Goal: Task Accomplishment & Management: Use online tool/utility

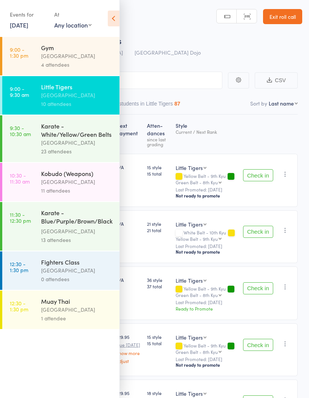
click at [182, 34] on div "Roll Call for Little Tigers" at bounding box center [164, 40] width 276 height 12
click at [117, 18] on icon at bounding box center [114, 19] width 12 height 16
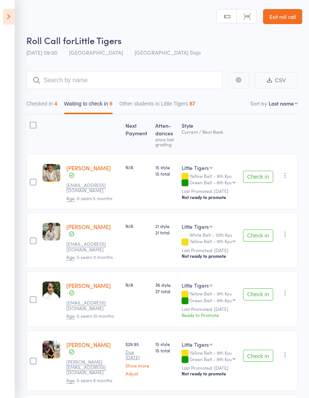
click at [10, 18] on icon at bounding box center [9, 17] width 12 height 16
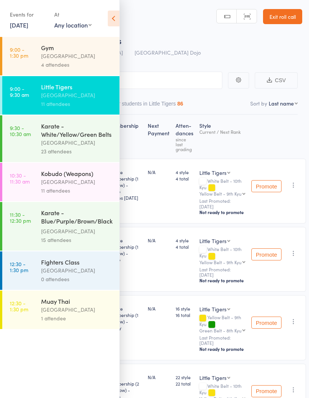
click at [117, 22] on icon at bounding box center [114, 19] width 12 height 16
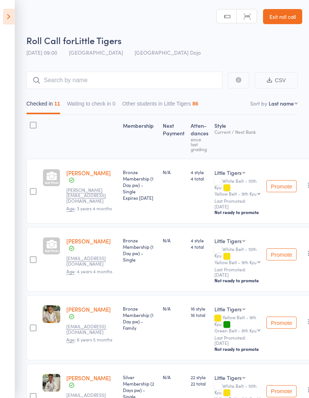
click at [180, 20] on header "Roll Call for Little Tigers 13 Sep 09:00 Pollets Castle Hill Castle Hill Dojo M…" at bounding box center [154, 30] width 309 height 60
click at [12, 12] on icon at bounding box center [9, 17] width 12 height 16
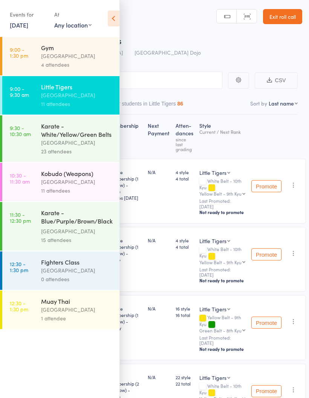
click at [78, 142] on div "[GEOGRAPHIC_DATA]" at bounding box center [77, 142] width 72 height 9
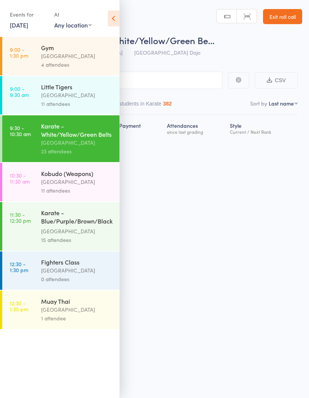
click at [114, 23] on icon at bounding box center [114, 19] width 12 height 16
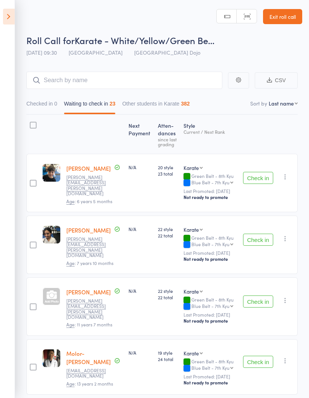
click at [283, 104] on select "First name Last name Birthday today? Behind on payments? Check in time Next pay…" at bounding box center [283, 104] width 29 height 8
select select "10"
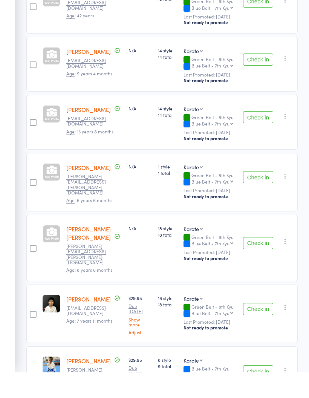
scroll to position [1156, 0]
click at [260, 263] on button "Check in" at bounding box center [258, 269] width 30 height 12
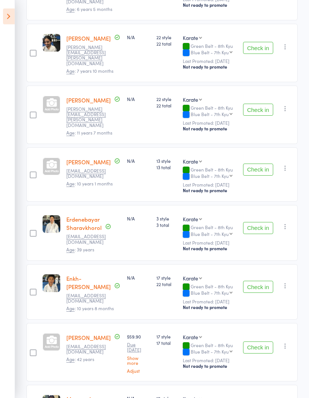
scroll to position [674, 0]
click at [256, 43] on button "Check in" at bounding box center [258, 48] width 30 height 12
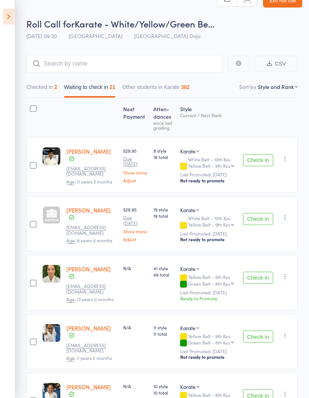
scroll to position [0, 0]
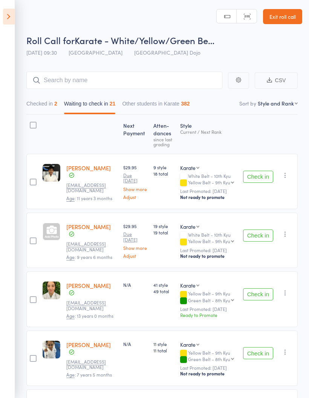
click at [230, 183] on select "Yellow Belt - 9th Kyu Green Belt - 8th Kyu Blue Belt - 7th Kyu Purple Belt - 6t…" at bounding box center [211, 182] width 46 height 5
select select "1"
click at [261, 181] on button "Check in" at bounding box center [258, 177] width 30 height 12
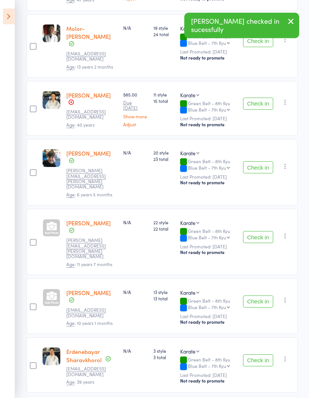
scroll to position [434, 0]
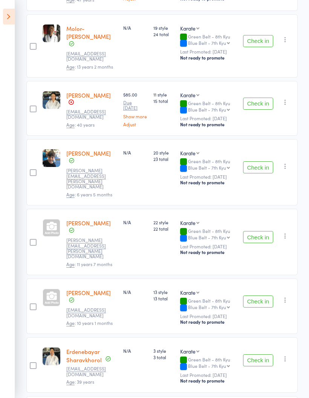
click at [261, 296] on button "Check in" at bounding box center [258, 302] width 30 height 12
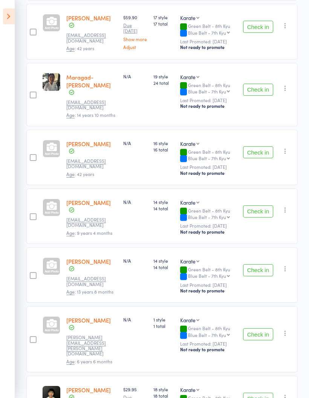
scroll to position [835, 0]
click at [262, 393] on button "Check in" at bounding box center [258, 399] width 30 height 12
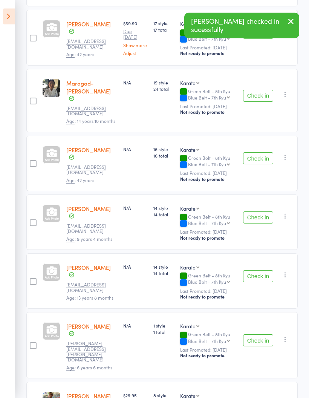
scroll to position [799, 0]
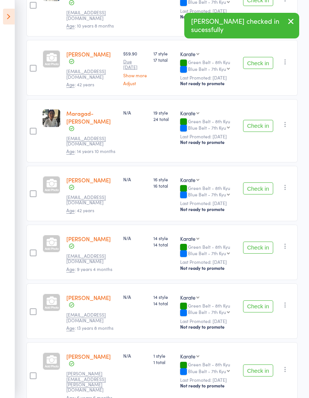
click at [262, 242] on button "Check in" at bounding box center [258, 248] width 30 height 12
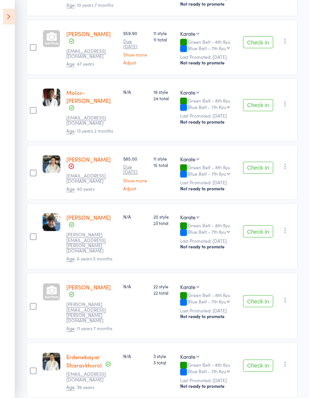
scroll to position [353, 0]
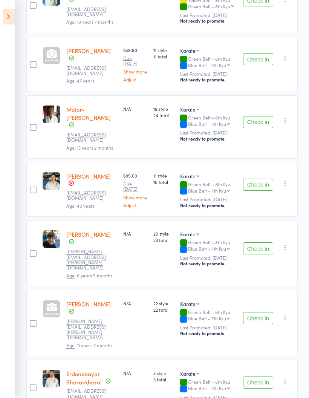
click at [256, 120] on button "Check in" at bounding box center [258, 122] width 30 height 12
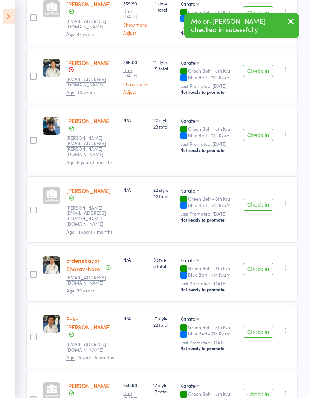
scroll to position [402, 0]
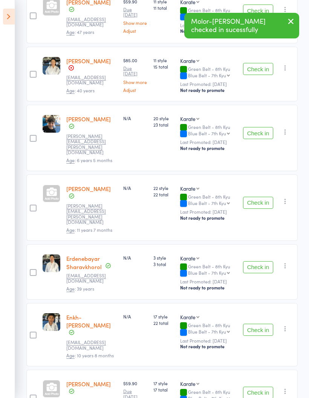
click at [262, 324] on button "Check in" at bounding box center [258, 330] width 30 height 12
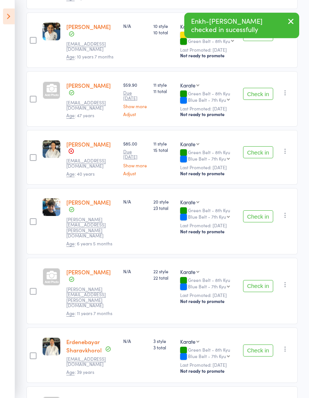
scroll to position [318, 0]
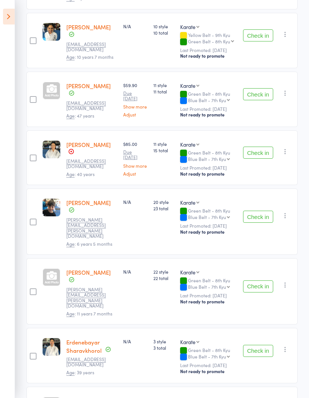
click at [256, 219] on button "Check in" at bounding box center [258, 217] width 30 height 12
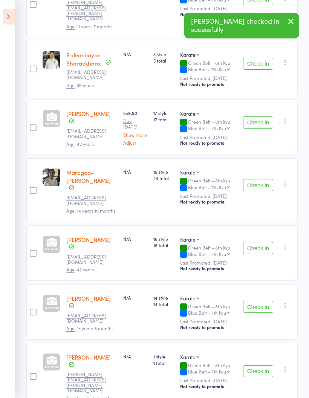
scroll to position [572, 0]
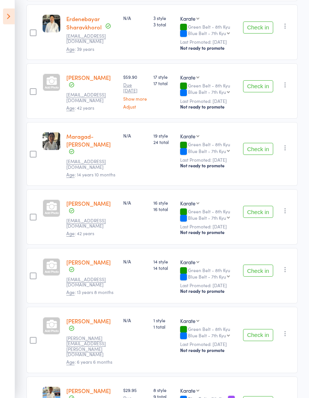
click at [258, 330] on button "Check in" at bounding box center [258, 336] width 30 height 12
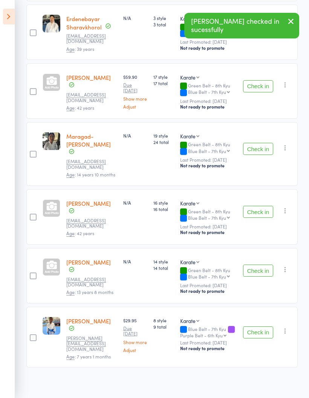
scroll to position [532, 0]
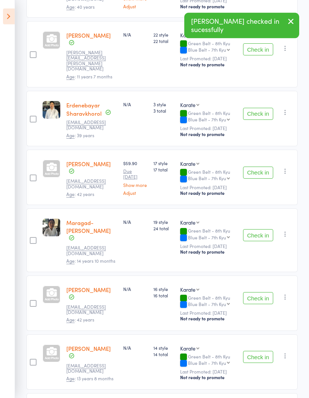
click at [260, 169] on button "Check in" at bounding box center [258, 173] width 30 height 12
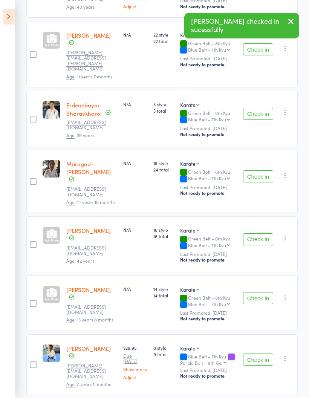
click at [259, 108] on button "Check in" at bounding box center [258, 114] width 30 height 12
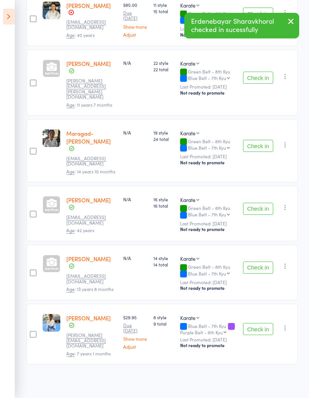
scroll to position [442, 0]
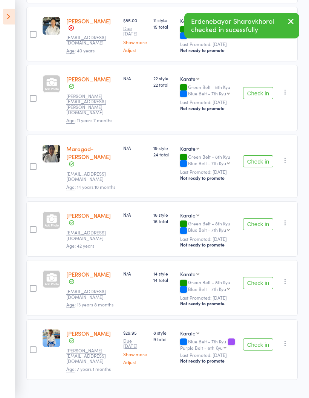
click at [260, 95] on button "Check in" at bounding box center [258, 93] width 30 height 12
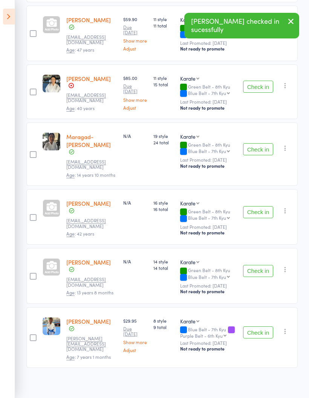
click at [263, 211] on button "Check in" at bounding box center [258, 212] width 30 height 12
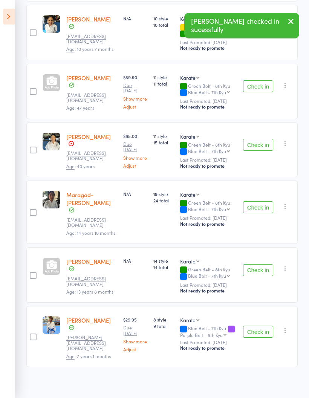
click at [256, 329] on button "Check in" at bounding box center [258, 332] width 30 height 12
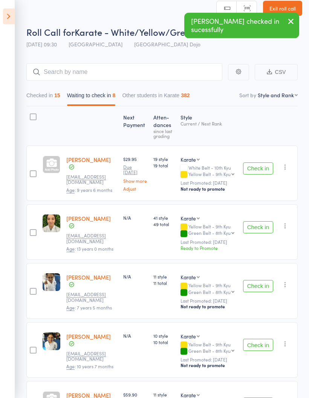
scroll to position [0, 0]
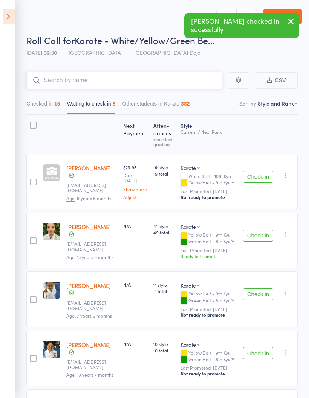
click at [155, 77] on input "search" at bounding box center [124, 80] width 196 height 17
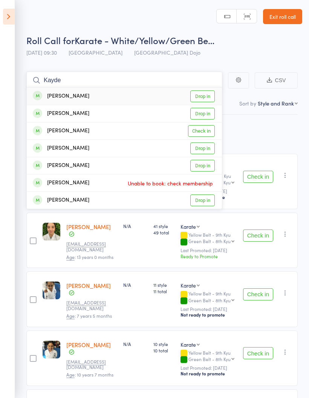
type input "Kayde"
click at [213, 95] on link "Drop in" at bounding box center [203, 97] width 25 height 12
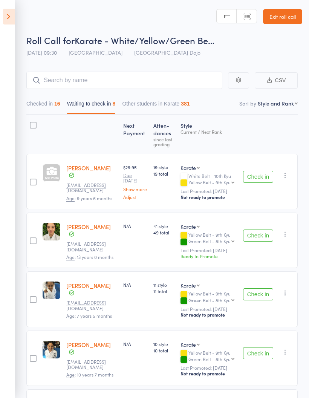
click at [297, 152] on div "Next Payment Atten­dances since last grading Style Current / Next Rank Nathan H…" at bounding box center [162, 374] width 272 height 518
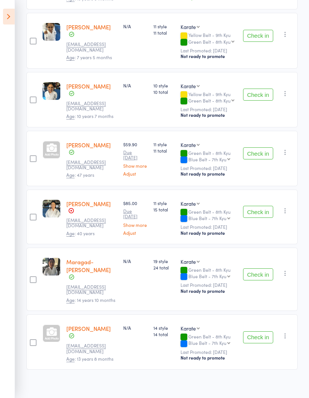
scroll to position [264, 0]
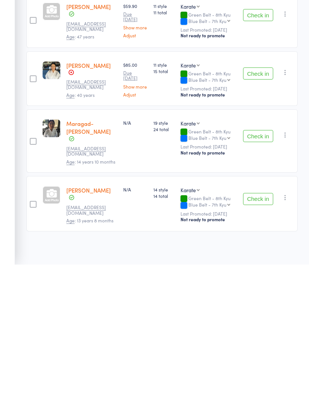
click at [258, 264] on button "Check in" at bounding box center [258, 270] width 30 height 12
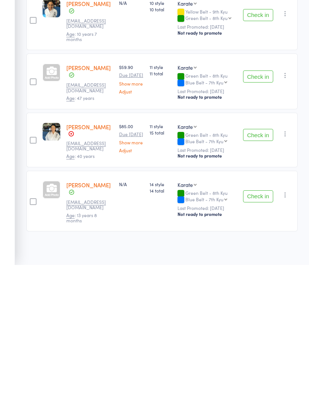
scroll to position [204, 0]
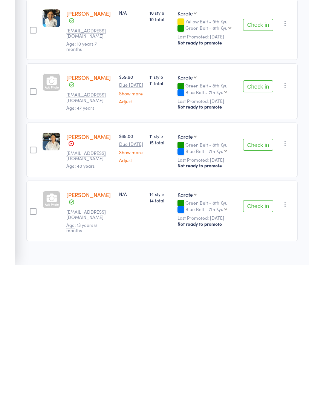
click at [262, 272] on button "Check in" at bounding box center [258, 278] width 30 height 12
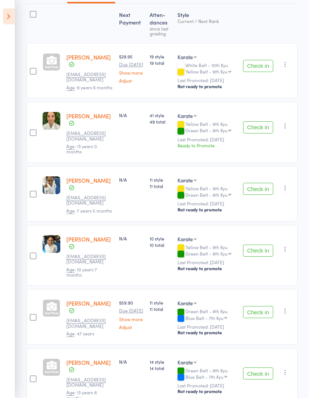
scroll to position [142, 0]
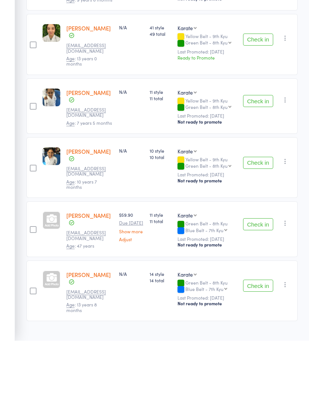
click at [93, 269] on link "Matthew Messina" at bounding box center [88, 273] width 45 height 8
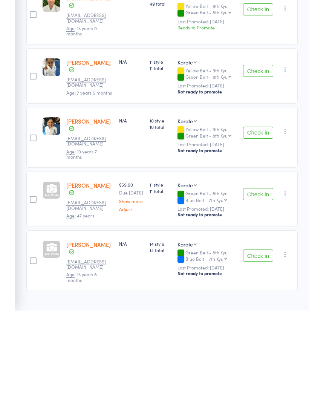
click at [260, 276] on button "Check in" at bounding box center [258, 282] width 30 height 12
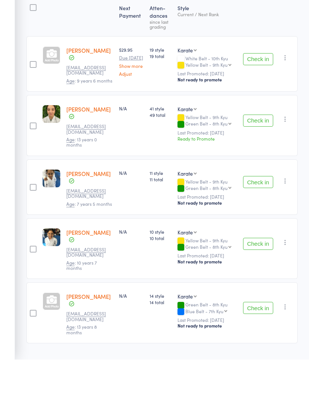
click at [255, 153] on button "Check in" at bounding box center [258, 159] width 30 height 12
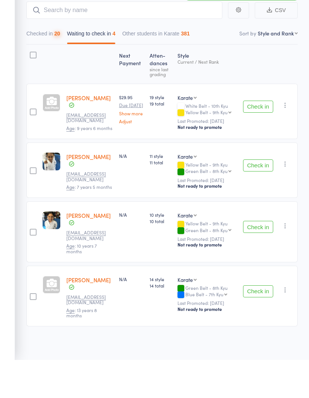
scroll to position [22, 0]
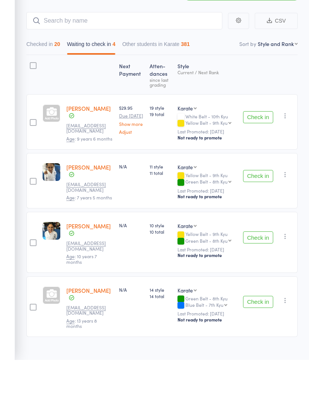
click at [256, 208] on button "Check in" at bounding box center [258, 214] width 30 height 12
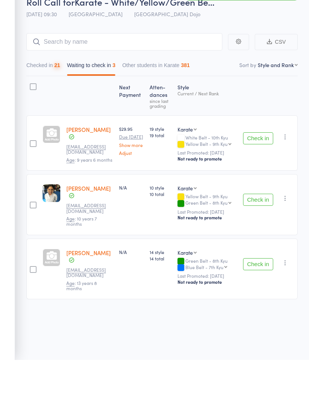
scroll to position [5, 0]
click at [259, 232] on button "Check in" at bounding box center [258, 238] width 30 height 12
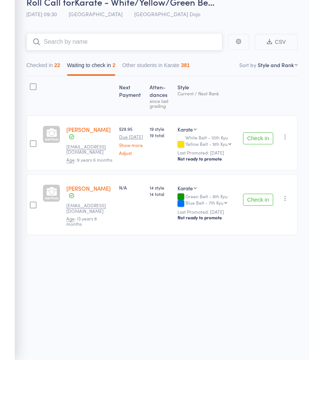
click at [191, 71] on input "search" at bounding box center [124, 79] width 196 height 17
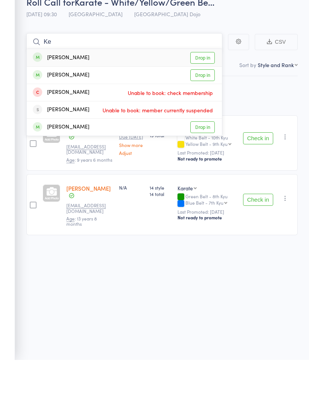
type input "K"
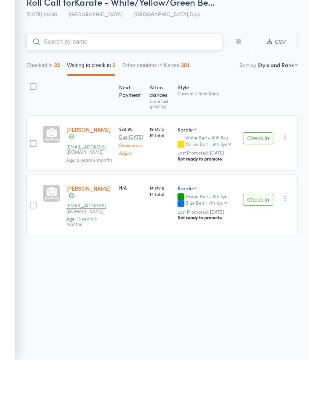
click at [139, 71] on input "search" at bounding box center [124, 79] width 196 height 17
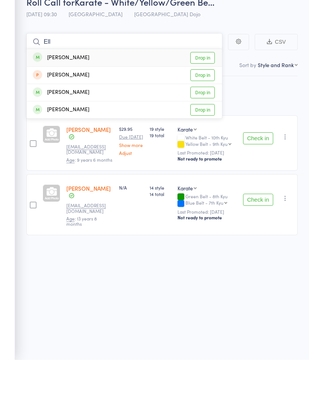
type input "Ell"
click at [202, 142] on link "Drop in" at bounding box center [203, 148] width 25 height 12
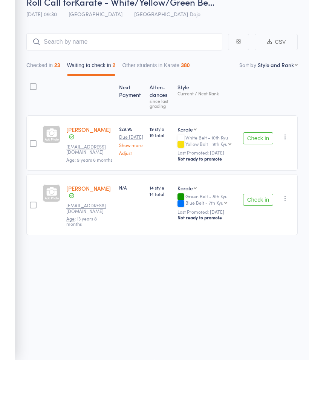
click at [261, 171] on button "Check in" at bounding box center [258, 177] width 30 height 12
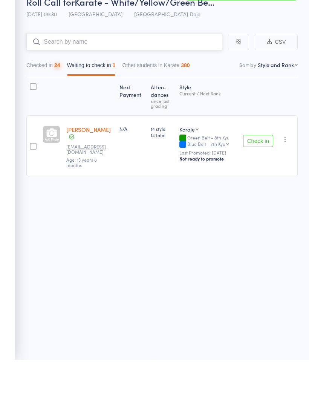
click at [172, 71] on input "search" at bounding box center [124, 79] width 196 height 17
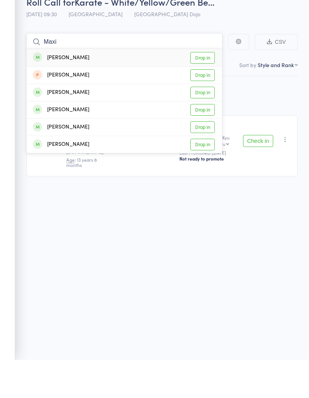
type input "Maxi"
click at [205, 125] on link "Drop in" at bounding box center [203, 131] width 25 height 12
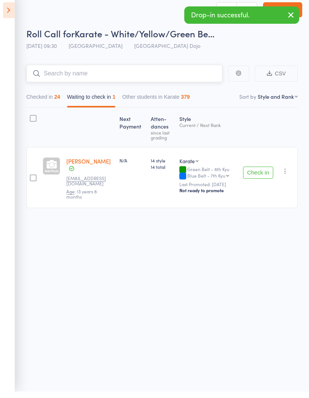
scroll to position [0, 0]
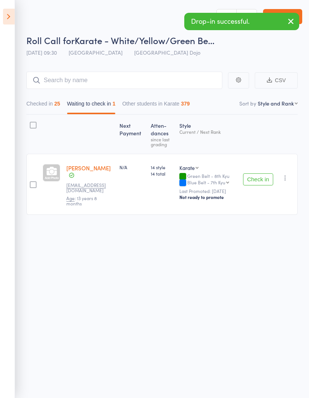
click at [11, 15] on icon at bounding box center [9, 17] width 12 height 16
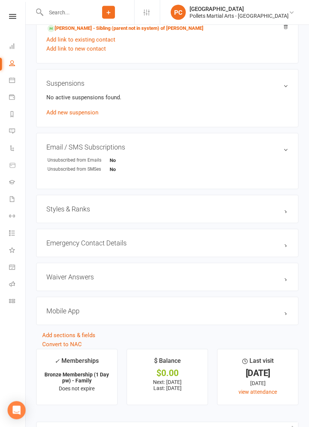
scroll to position [449, 0]
click at [171, 213] on h3 "Styles & Ranks" at bounding box center [167, 209] width 242 height 8
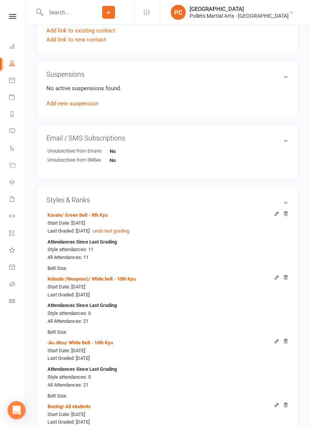
scroll to position [458, 0]
click at [272, 214] on li "Karate / Green Belt - 8th Kyu Start Date: 27 Mar 2025 Last Graded: 26 Jun 2025 …" at bounding box center [167, 241] width 242 height 64
click at [129, 235] on button "undo last grading" at bounding box center [111, 231] width 37 height 8
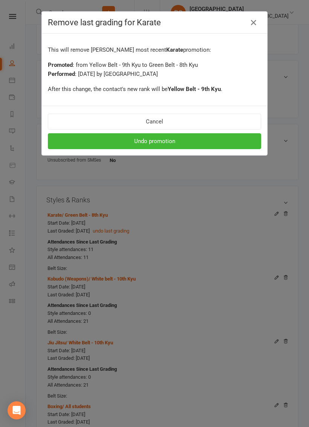
click at [198, 140] on button "Undo promotion" at bounding box center [155, 141] width 214 height 16
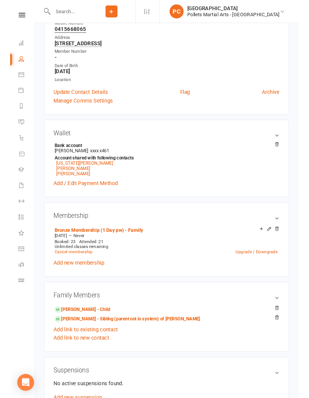
scroll to position [130, 0]
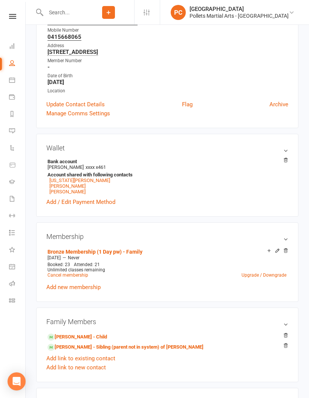
click at [13, 266] on icon at bounding box center [12, 267] width 3 height 3
click at [15, 198] on link "Waivers 1" at bounding box center [17, 199] width 17 height 17
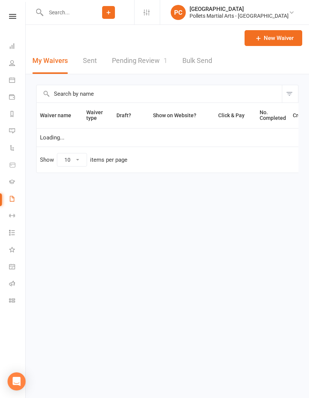
click at [147, 57] on link "Pending Review 1" at bounding box center [139, 61] width 55 height 26
